Goal: Information Seeking & Learning: Learn about a topic

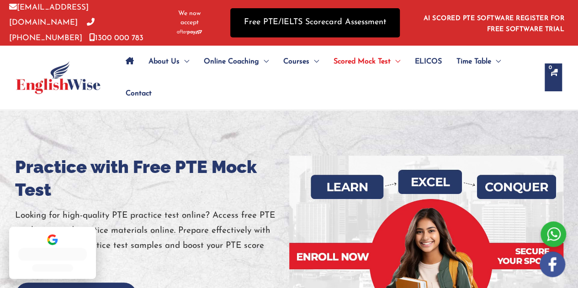
click at [247, 21] on link "Free PTE/IELTS Scorecard Assessment" at bounding box center [315, 22] width 170 height 29
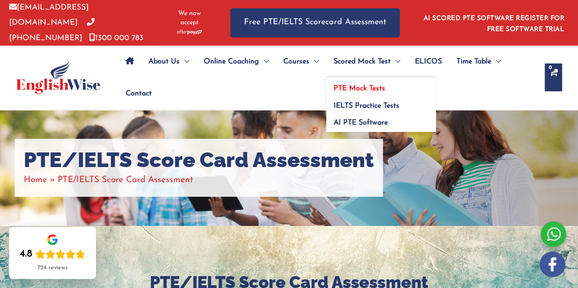
click at [358, 86] on span "PTE Mock Tests" at bounding box center [360, 88] width 52 height 7
